Goal: Transaction & Acquisition: Obtain resource

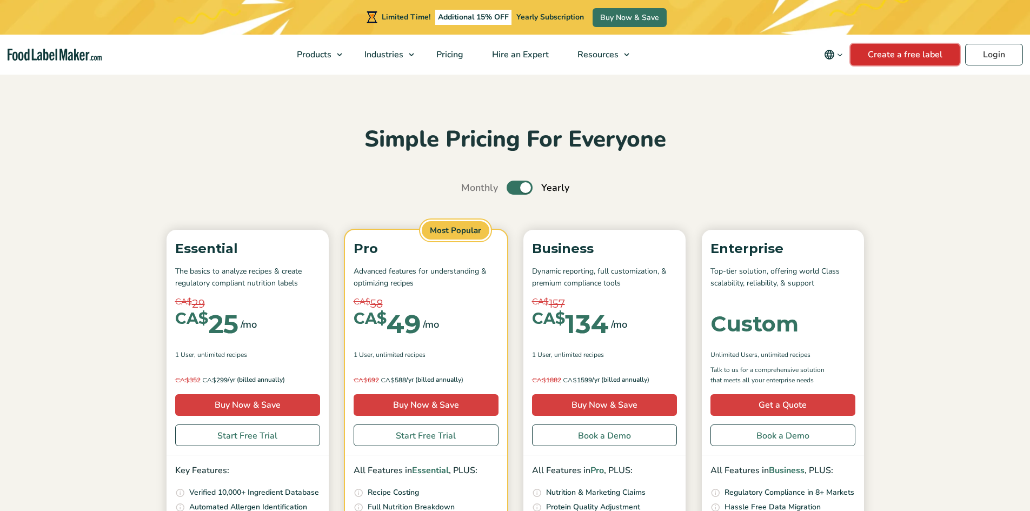
drag, startPoint x: 0, startPoint y: 0, endPoint x: 867, endPoint y: 58, distance: 869.1
click at [867, 58] on link "Create a free label" at bounding box center [904, 55] width 109 height 22
